Goal: Use online tool/utility: Utilize a website feature to perform a specific function

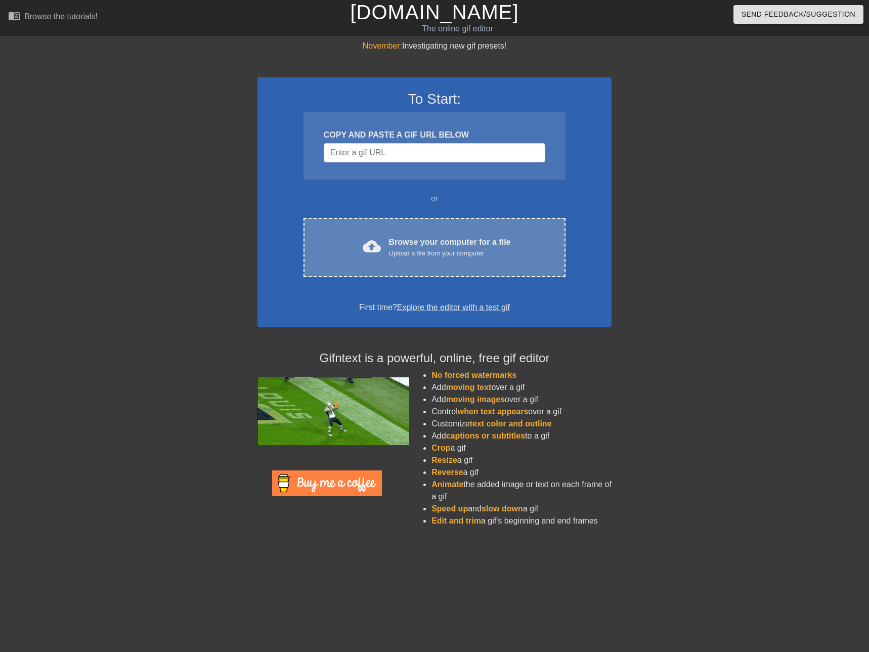
click at [419, 241] on div "Browse your computer for a file Upload a file from your computer" at bounding box center [450, 247] width 122 height 22
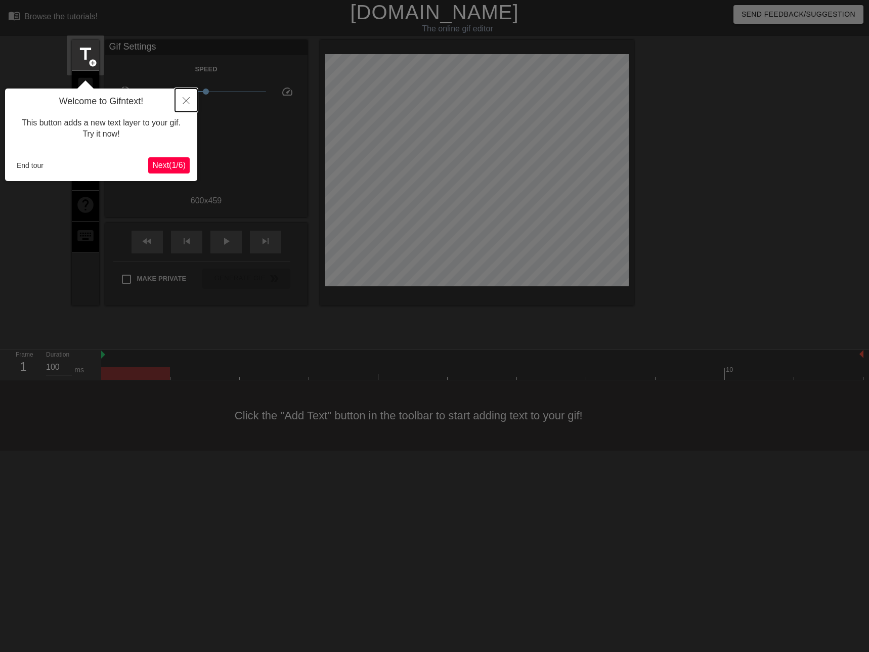
click at [189, 103] on icon "Close" at bounding box center [186, 100] width 7 height 7
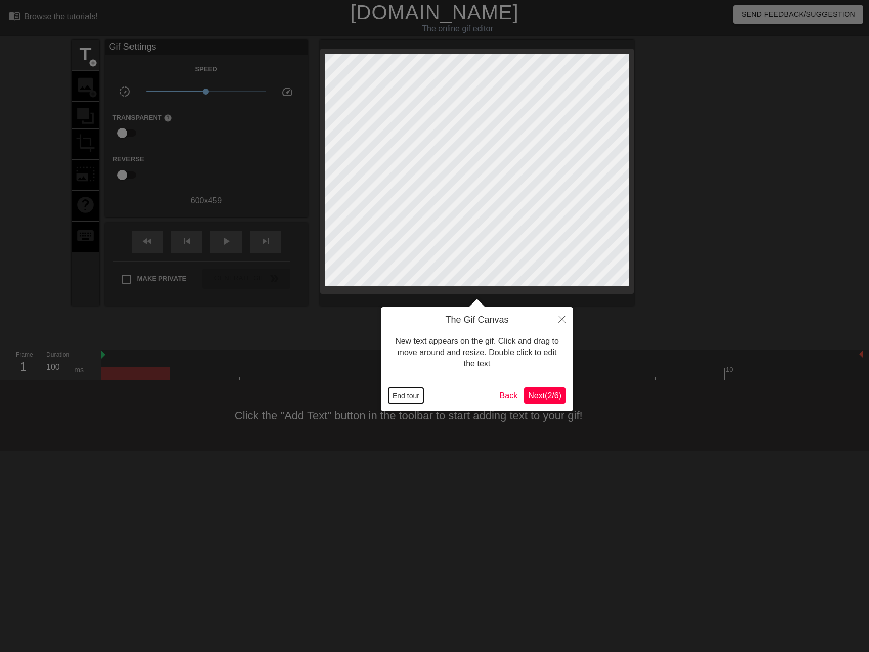
click at [409, 397] on button "End tour" at bounding box center [405, 395] width 35 height 15
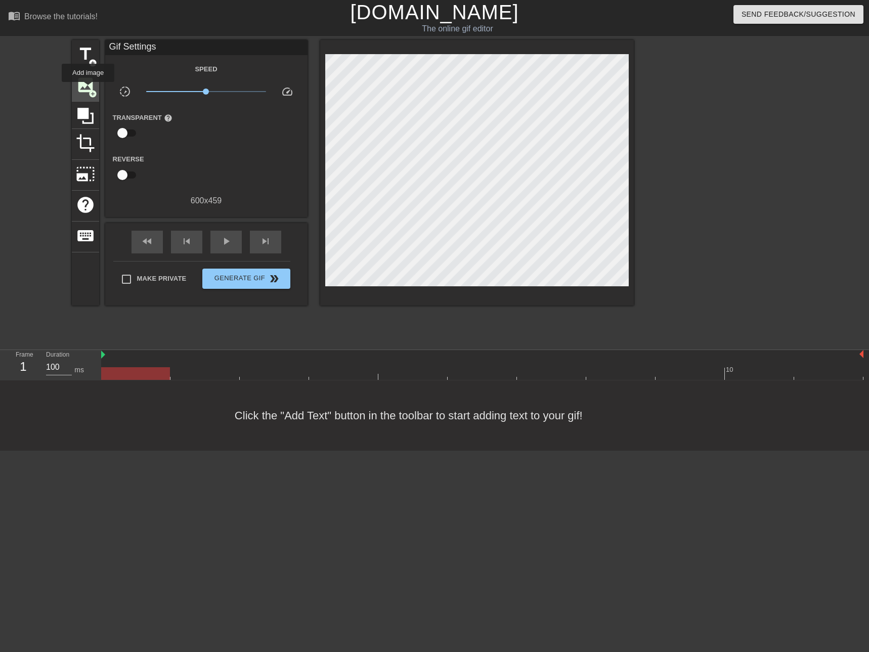
click at [89, 90] on span "add_circle" at bounding box center [93, 94] width 9 height 9
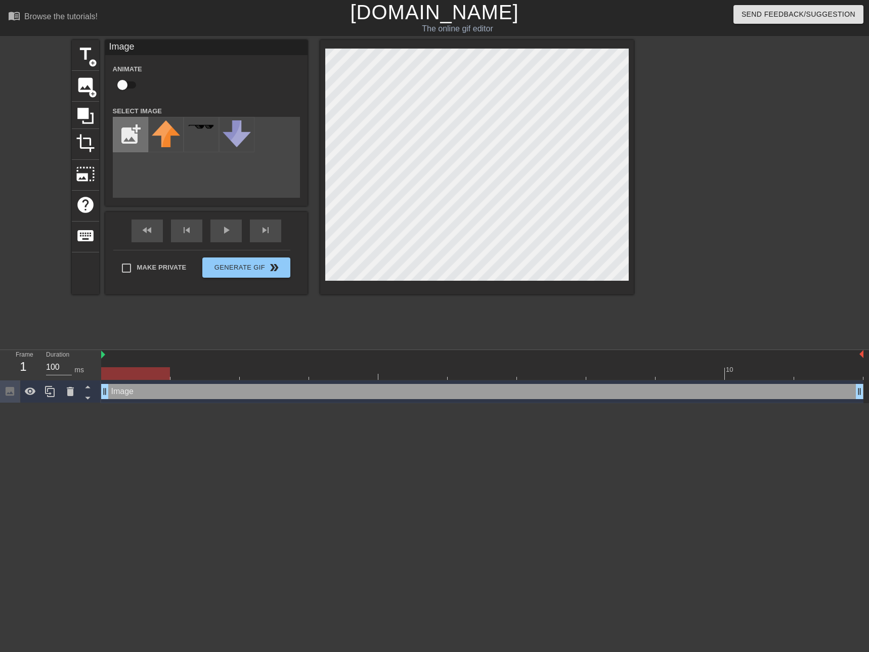
click at [137, 140] on input "file" at bounding box center [130, 134] width 34 height 34
type input "C:\fakepath\Koud hè.png"
click at [164, 138] on div at bounding box center [165, 134] width 35 height 35
drag, startPoint x: 107, startPoint y: 391, endPoint x: 116, endPoint y: 391, distance: 9.1
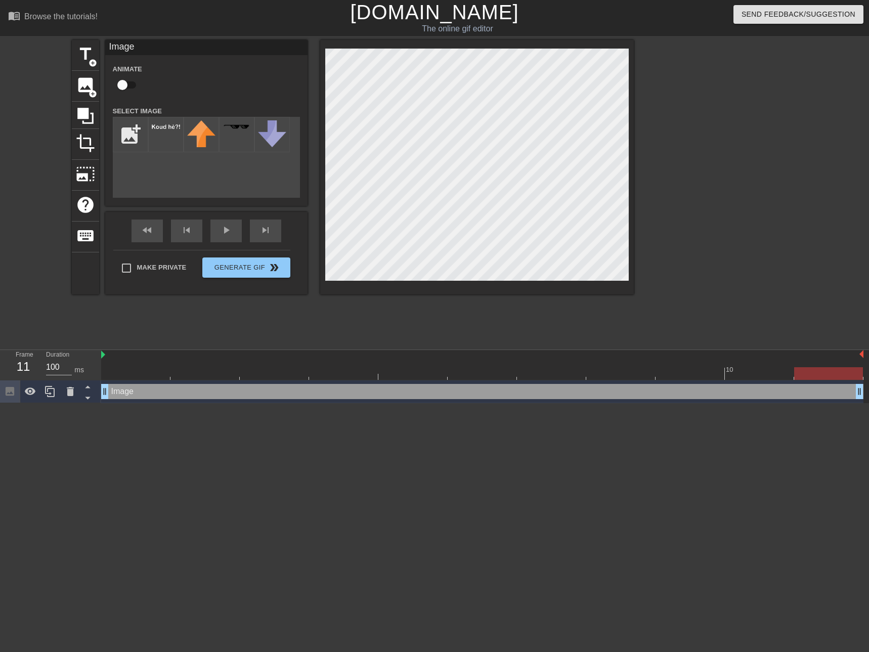
drag, startPoint x: 859, startPoint y: 393, endPoint x: 823, endPoint y: 386, distance: 36.5
click at [823, 386] on div "Image drag_handle drag_handle" at bounding box center [482, 391] width 762 height 15
drag, startPoint x: 789, startPoint y: 390, endPoint x: 759, endPoint y: 383, distance: 30.2
click at [759, 383] on div "Image drag_handle drag_handle" at bounding box center [482, 391] width 762 height 23
drag, startPoint x: 107, startPoint y: 392, endPoint x: 141, endPoint y: 395, distance: 34.5
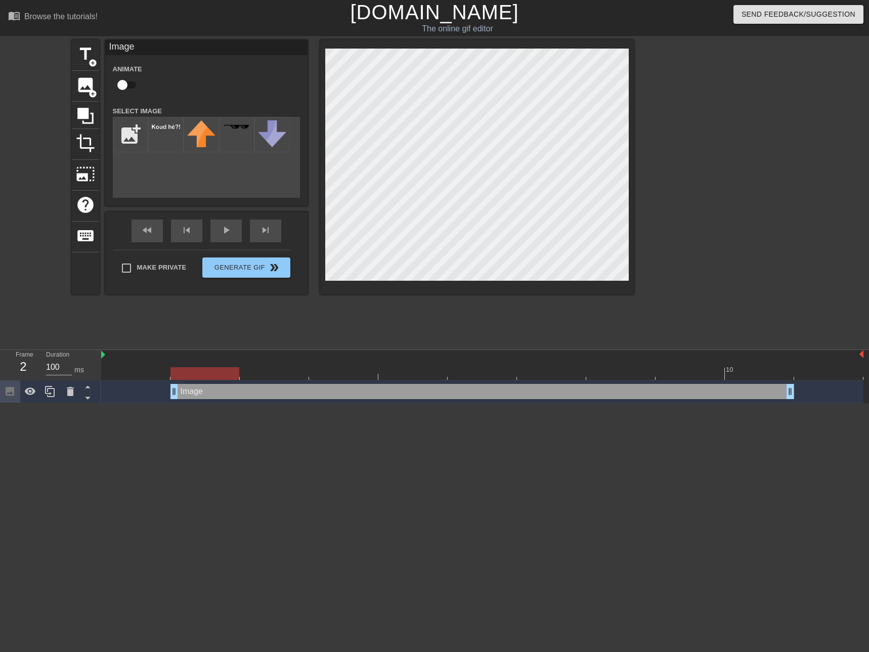
drag, startPoint x: 104, startPoint y: 390, endPoint x: 143, endPoint y: 368, distance: 44.9
click at [143, 368] on div "10 Image drag_handle drag_handle" at bounding box center [485, 376] width 768 height 53
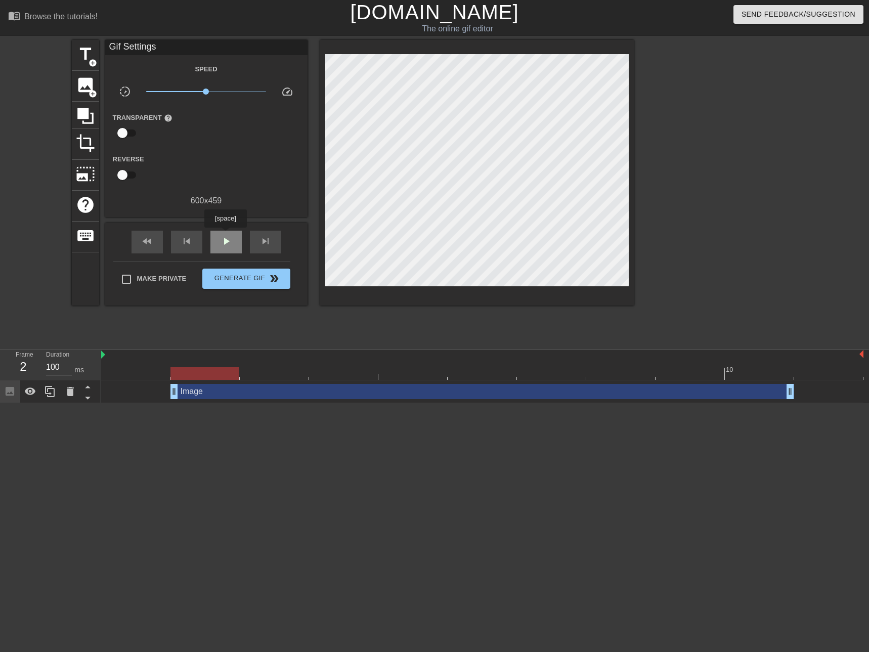
click at [225, 235] on span "play_arrow" at bounding box center [226, 241] width 12 height 12
click at [219, 241] on div "pause" at bounding box center [225, 242] width 31 height 23
drag, startPoint x: 789, startPoint y: 393, endPoint x: 738, endPoint y: 388, distance: 50.7
click at [738, 388] on div "Image drag_handle drag_handle" at bounding box center [482, 391] width 762 height 15
click at [232, 243] on span "play_arrow" at bounding box center [226, 241] width 12 height 12
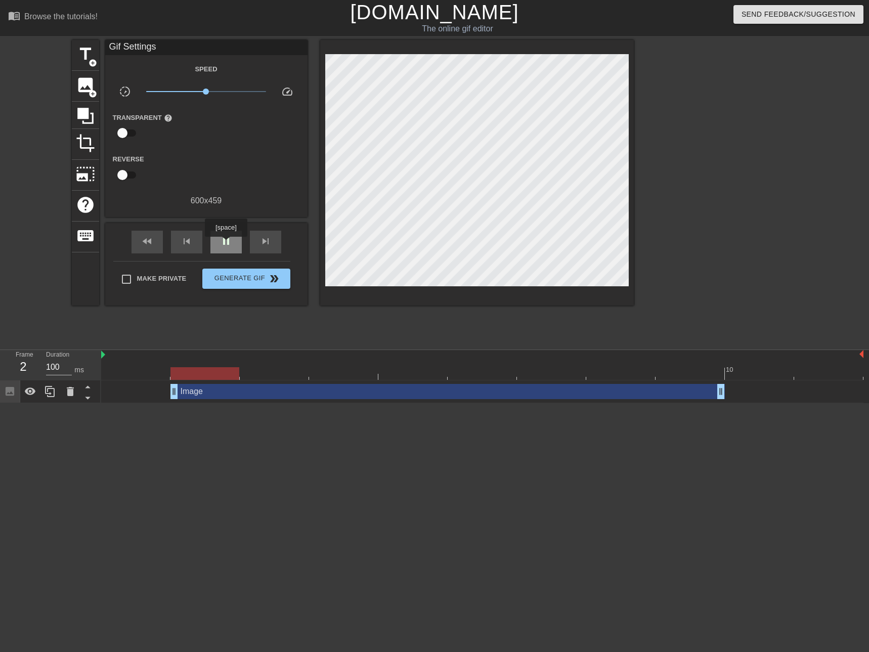
click at [226, 243] on span "pause" at bounding box center [226, 241] width 12 height 12
drag, startPoint x: 101, startPoint y: 355, endPoint x: 112, endPoint y: 357, distance: 10.7
drag, startPoint x: 173, startPoint y: 394, endPoint x: 155, endPoint y: 392, distance: 17.8
click at [155, 392] on div "Image drag_handle drag_handle" at bounding box center [482, 391] width 762 height 15
click at [222, 244] on span "play_arrow" at bounding box center [226, 241] width 12 height 12
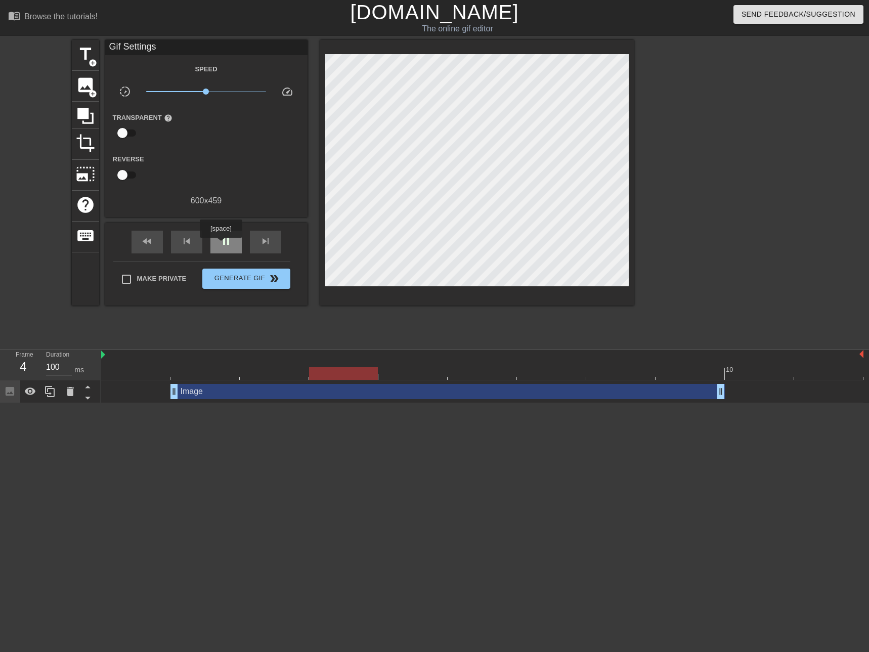
click at [221, 245] on span "pause" at bounding box center [226, 241] width 12 height 12
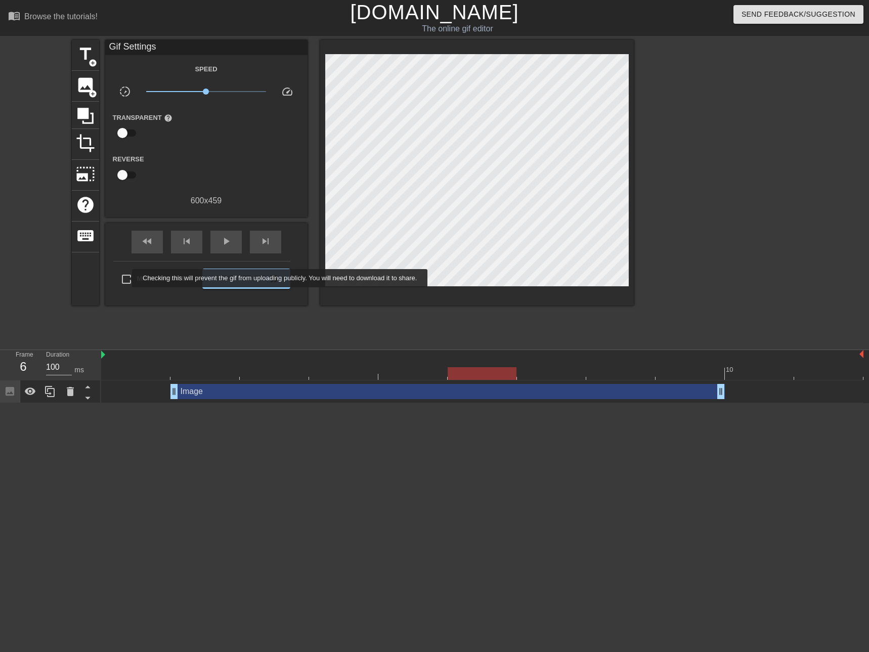
click at [125, 278] on input "Make Private" at bounding box center [126, 279] width 21 height 21
checkbox input "true"
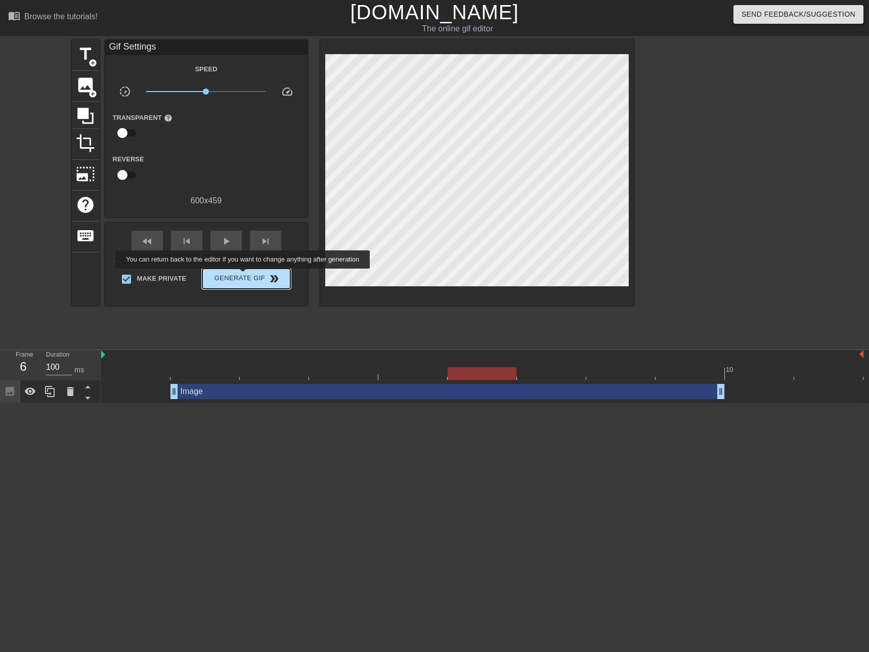
click at [244, 276] on span "Generate Gif double_arrow" at bounding box center [245, 279] width 79 height 12
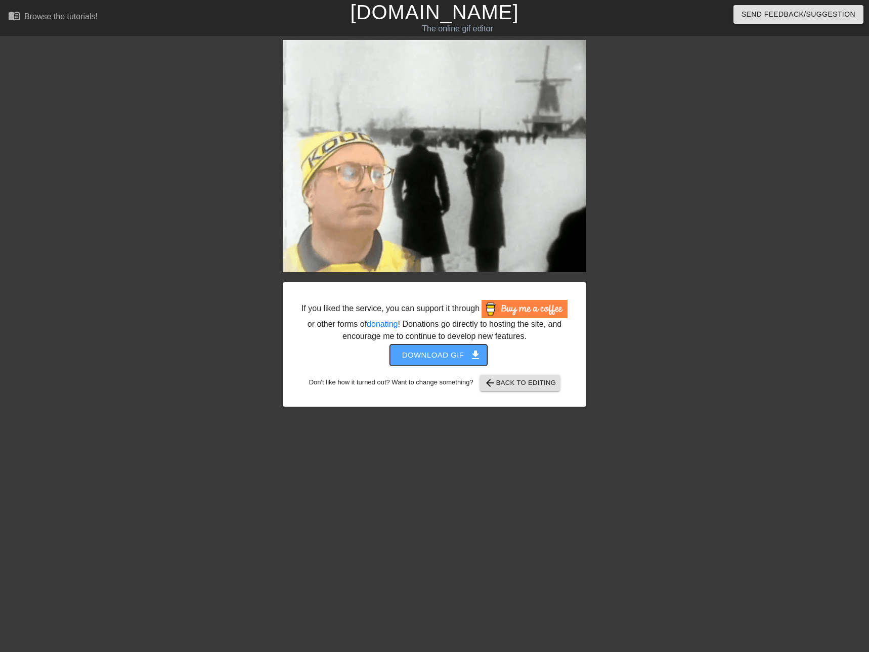
click at [456, 356] on span "Download gif get_app" at bounding box center [438, 355] width 73 height 13
